Goal: Task Accomplishment & Management: Manage account settings

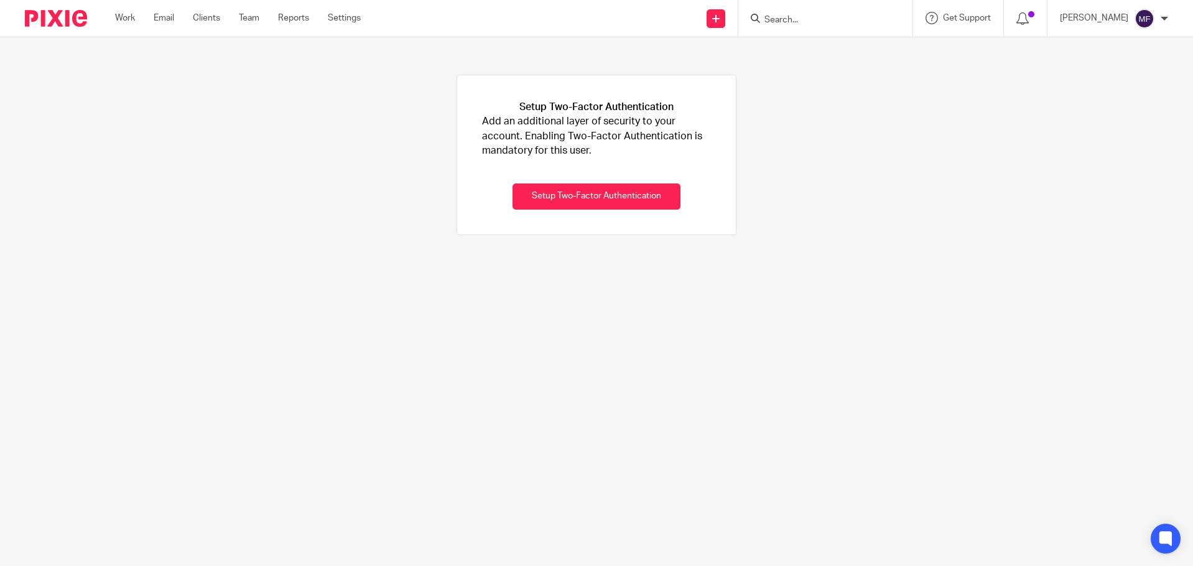
click at [784, 13] on form at bounding box center [829, 19] width 132 height 16
click at [805, 19] on input "Search" at bounding box center [819, 20] width 112 height 11
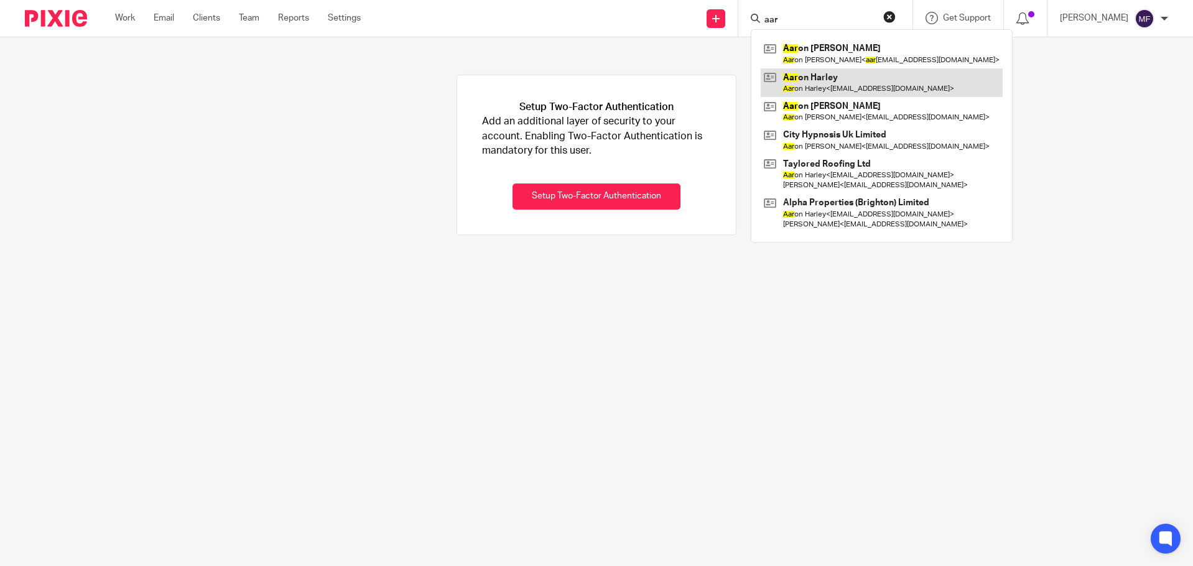
type input "aar"
click at [871, 75] on link at bounding box center [882, 82] width 242 height 29
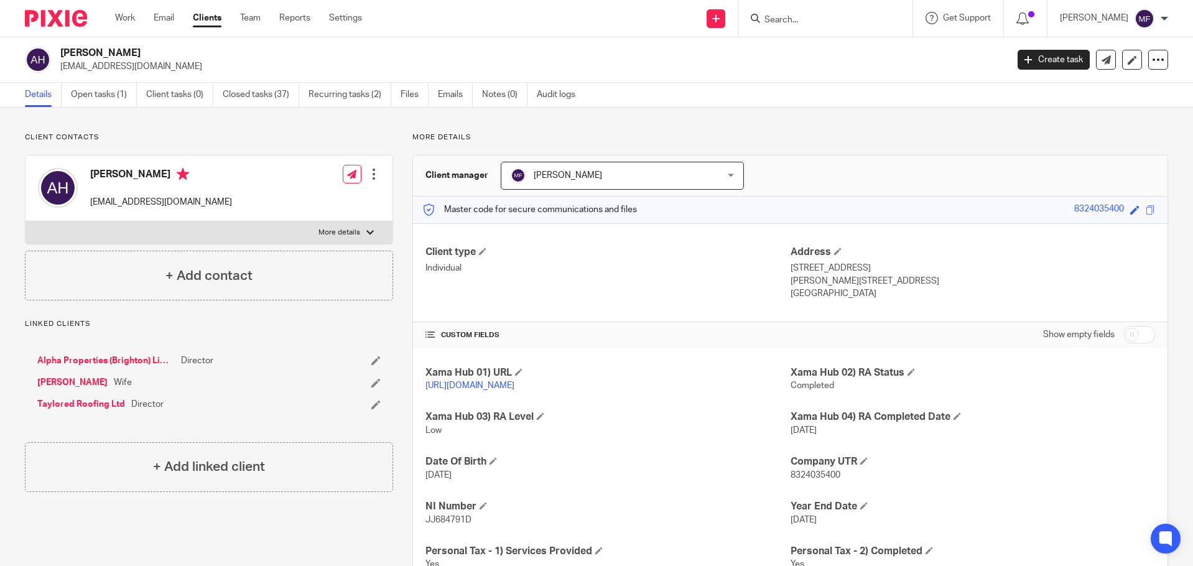
drag, startPoint x: 91, startPoint y: 200, endPoint x: 218, endPoint y: 203, distance: 126.9
click at [218, 203] on div "[PERSON_NAME] [EMAIL_ADDRESS][DOMAIN_NAME] Edit contact Create client from cont…" at bounding box center [209, 188] width 367 height 66
copy p "[EMAIL_ADDRESS][DOMAIN_NAME]"
click at [804, 12] on form at bounding box center [829, 19] width 132 height 16
click at [792, 17] on input "Search" at bounding box center [819, 20] width 112 height 11
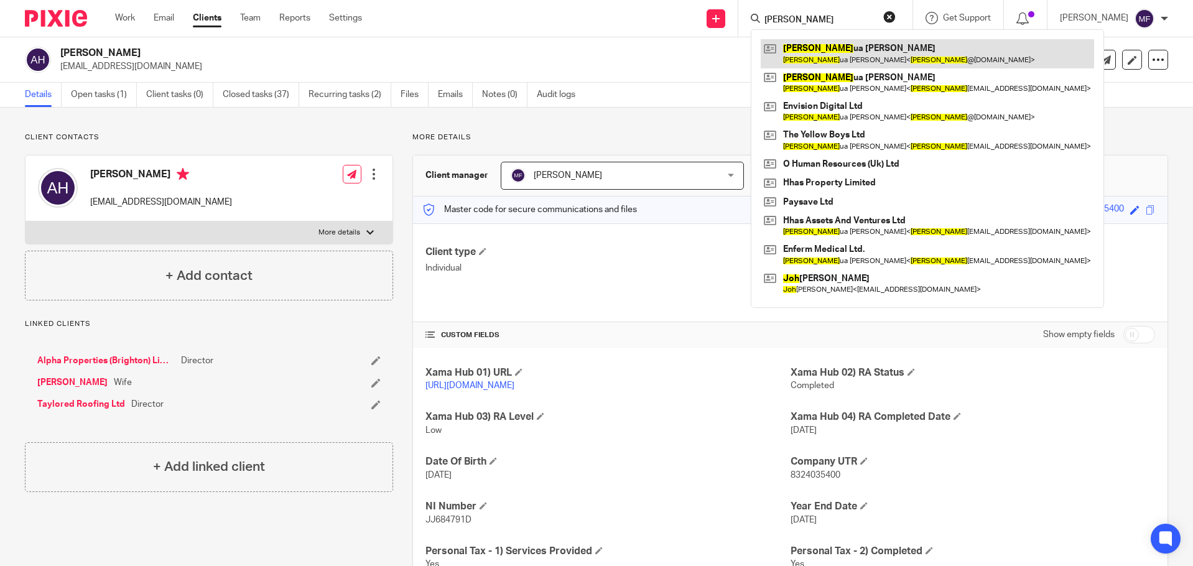
type input "Josh"
click at [838, 51] on link at bounding box center [927, 53] width 333 height 29
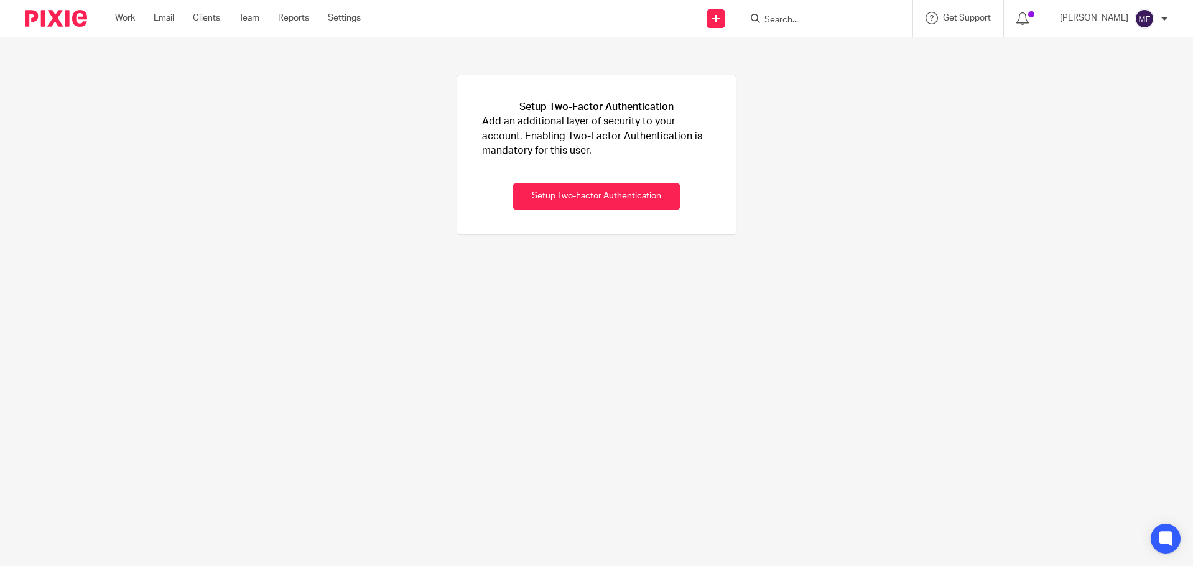
click at [828, 16] on input "Search" at bounding box center [819, 20] width 112 height 11
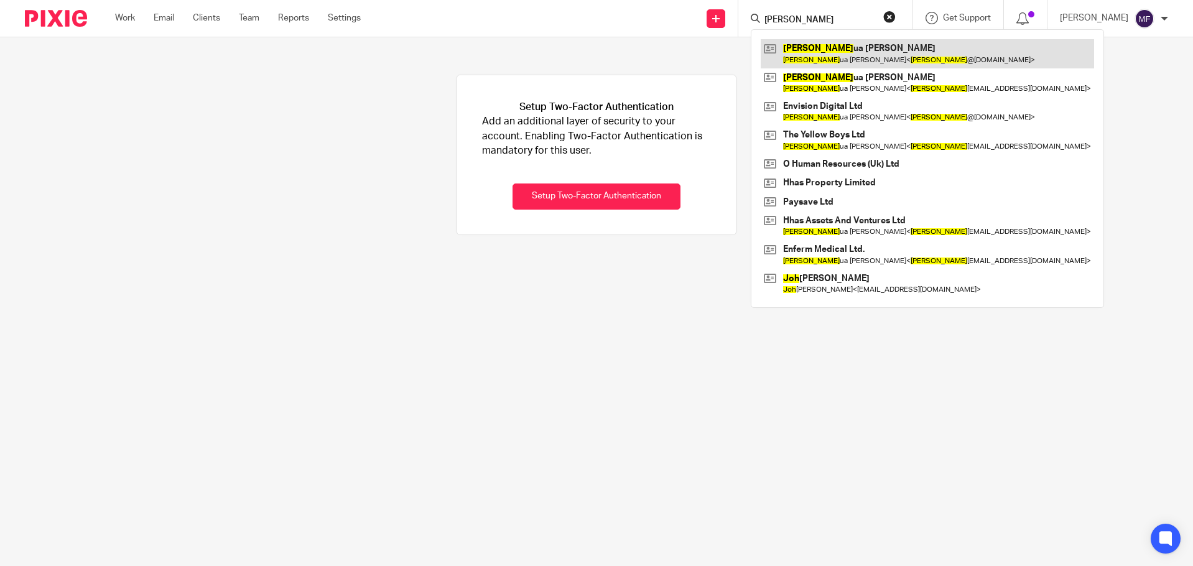
type input "[PERSON_NAME]"
click at [872, 60] on link at bounding box center [927, 53] width 333 height 29
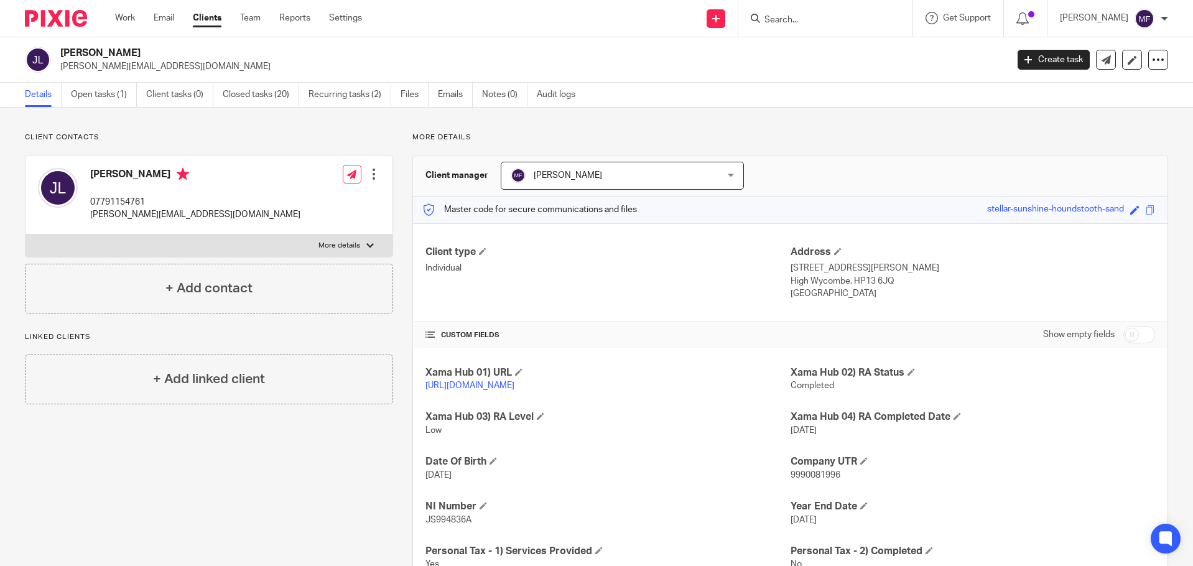
click at [369, 172] on div at bounding box center [374, 174] width 12 height 12
click at [310, 200] on link "Edit contact" at bounding box center [315, 202] width 119 height 18
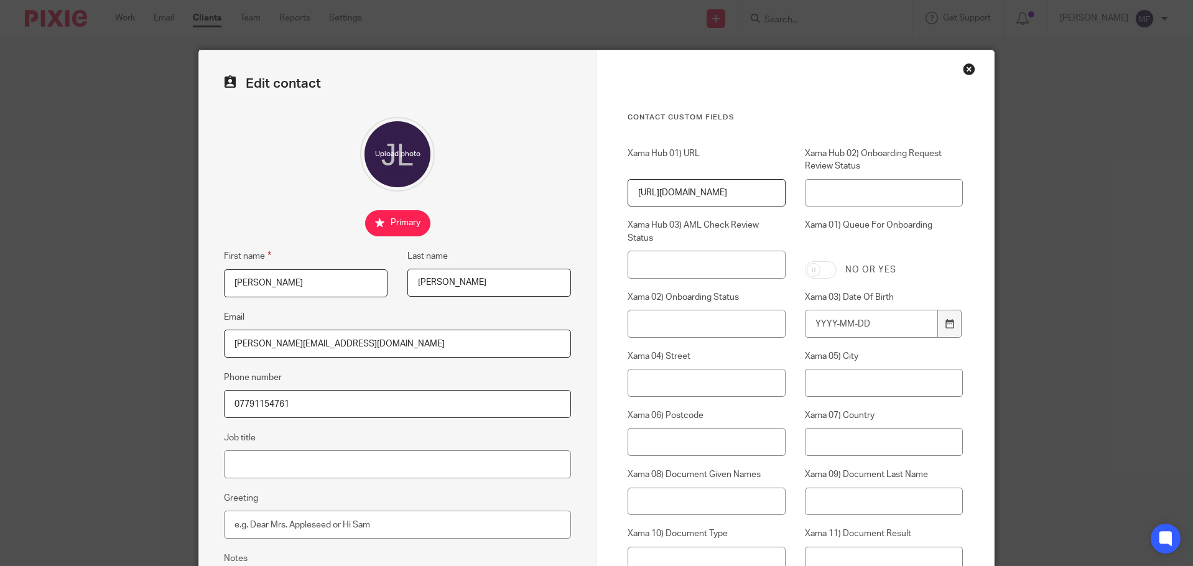
drag, startPoint x: 353, startPoint y: 343, endPoint x: 141, endPoint y: 334, distance: 212.3
click at [141, 334] on div "Edit contact First name Joshua Last name Lloyd Email josh@envisiondigital.media…" at bounding box center [596, 283] width 1193 height 566
paste input "theenvisionadvisory.com"
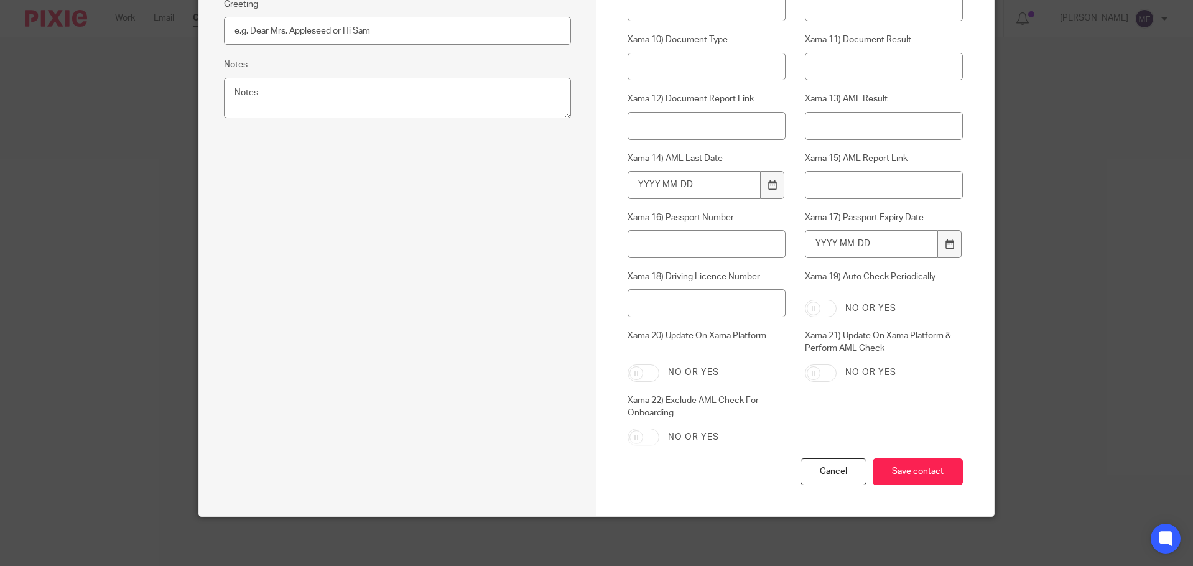
scroll to position [494, 0]
type input "josh@theenvisionadvisory.com"
click at [888, 460] on input "Save contact" at bounding box center [918, 471] width 90 height 27
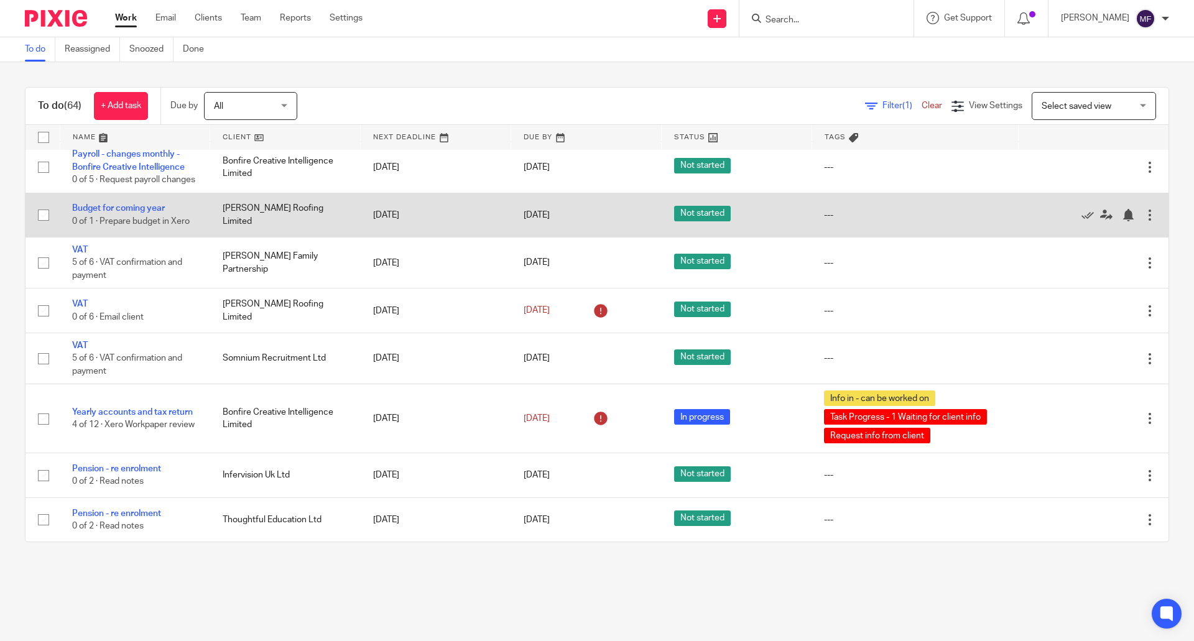
scroll to position [311, 0]
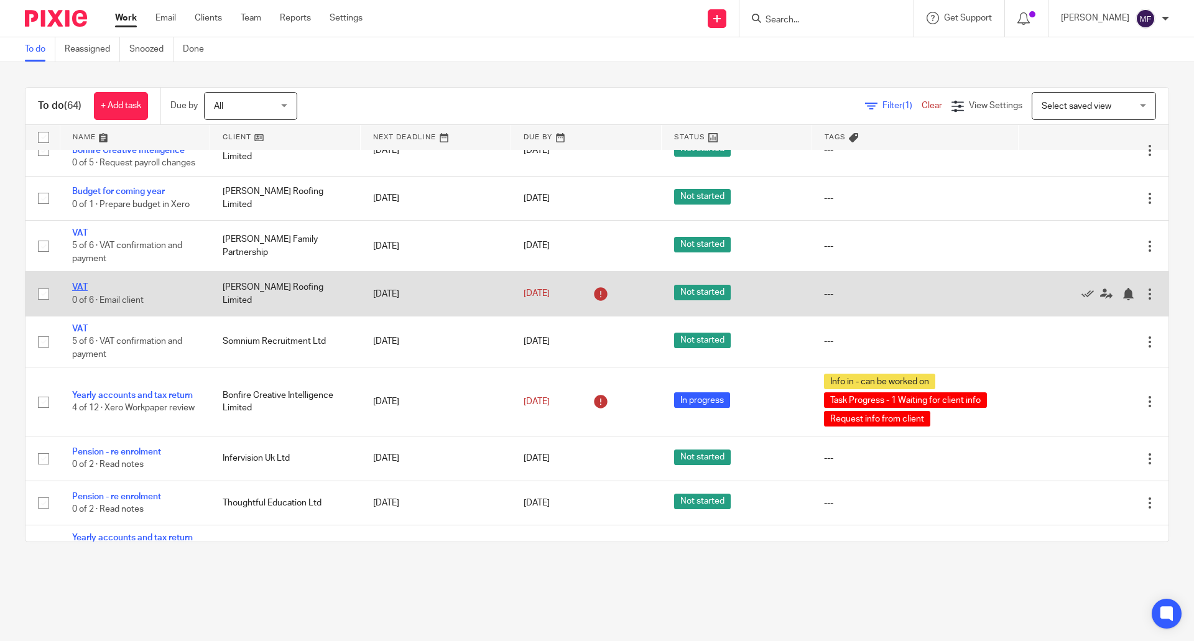
click at [85, 292] on link "VAT" at bounding box center [80, 287] width 16 height 9
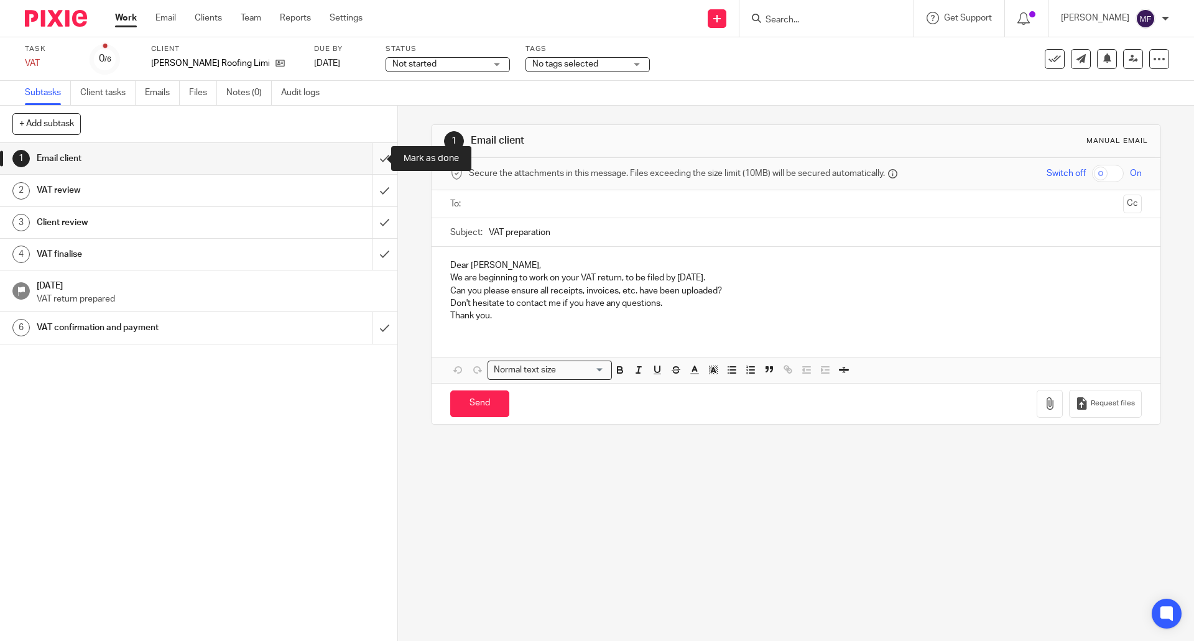
click at [373, 160] on input "submit" at bounding box center [198, 158] width 397 height 31
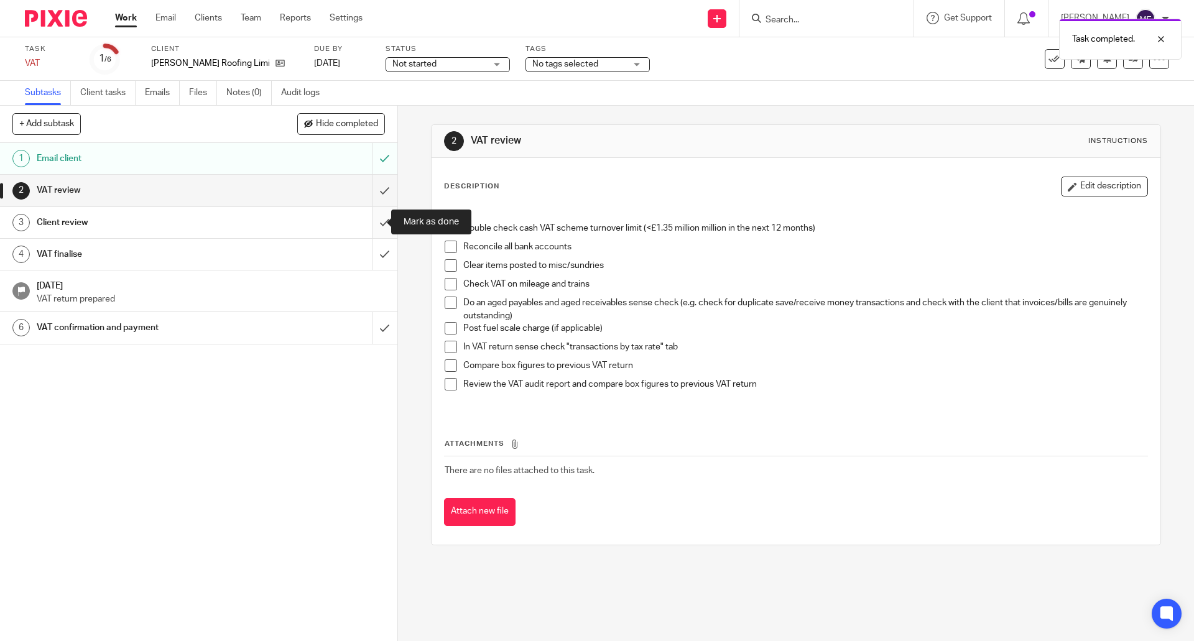
click at [371, 231] on input "submit" at bounding box center [198, 222] width 397 height 31
click at [374, 198] on input "submit" at bounding box center [198, 190] width 397 height 31
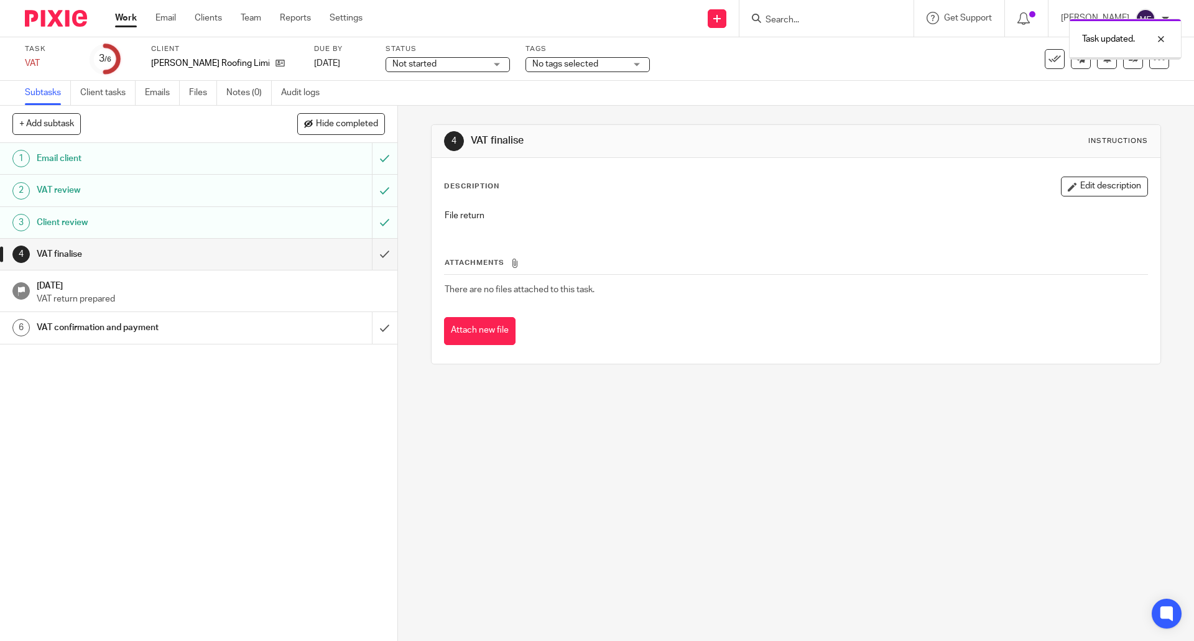
click at [373, 251] on input "submit" at bounding box center [198, 254] width 397 height 31
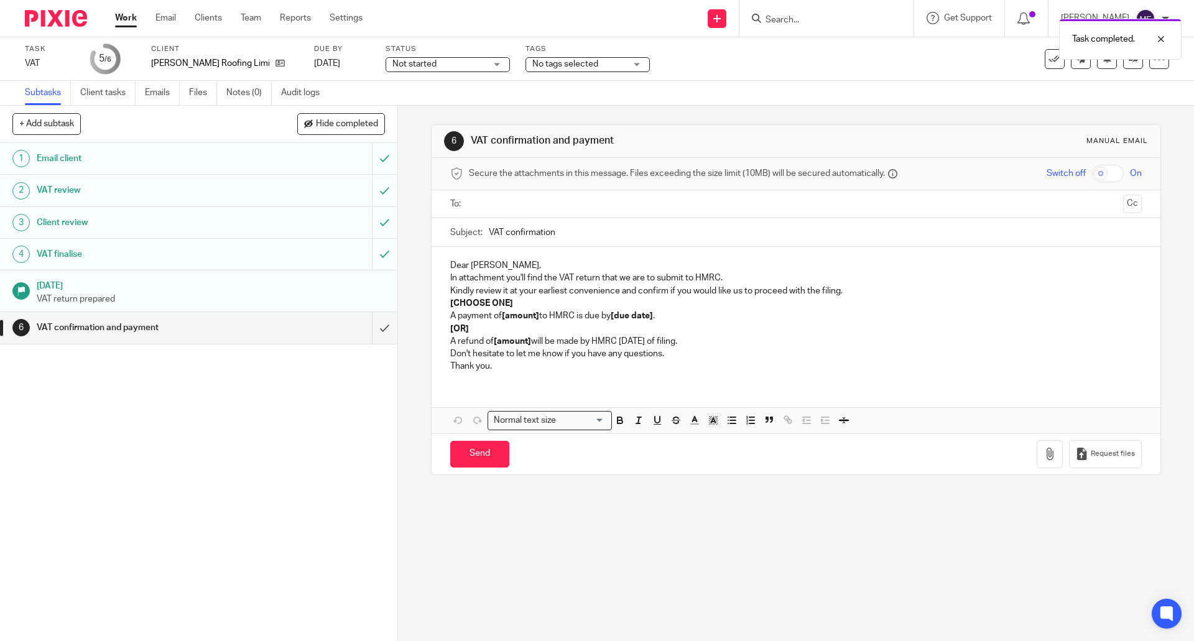
click at [47, 23] on img at bounding box center [56, 18] width 62 height 17
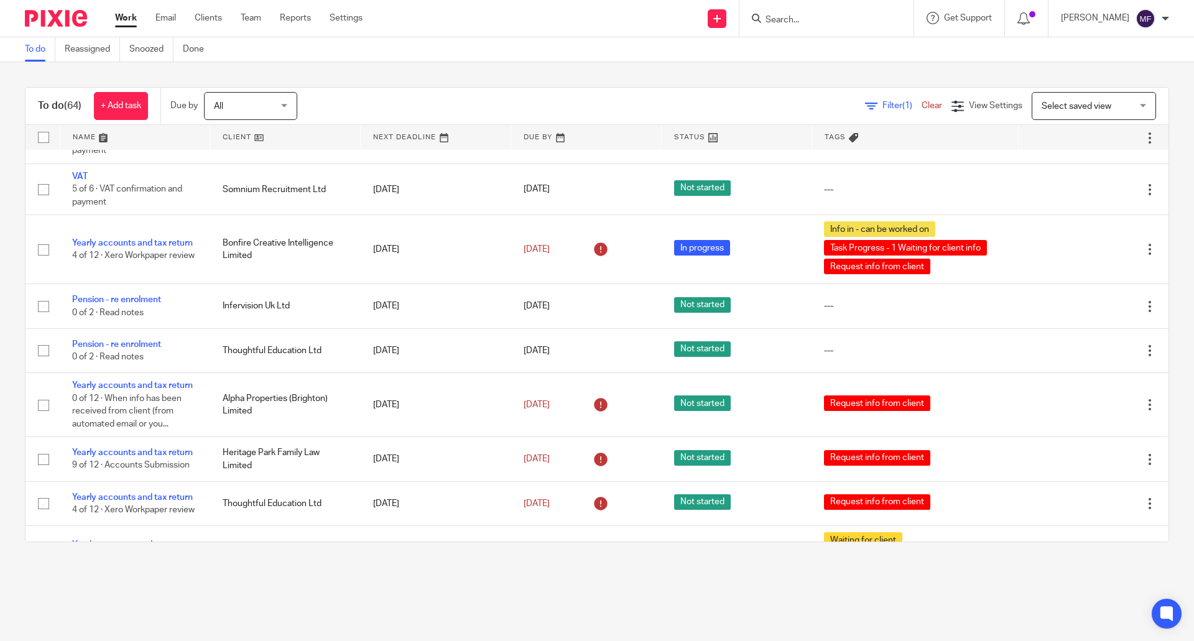
scroll to position [498, 0]
